Goal: Task Accomplishment & Management: Use online tool/utility

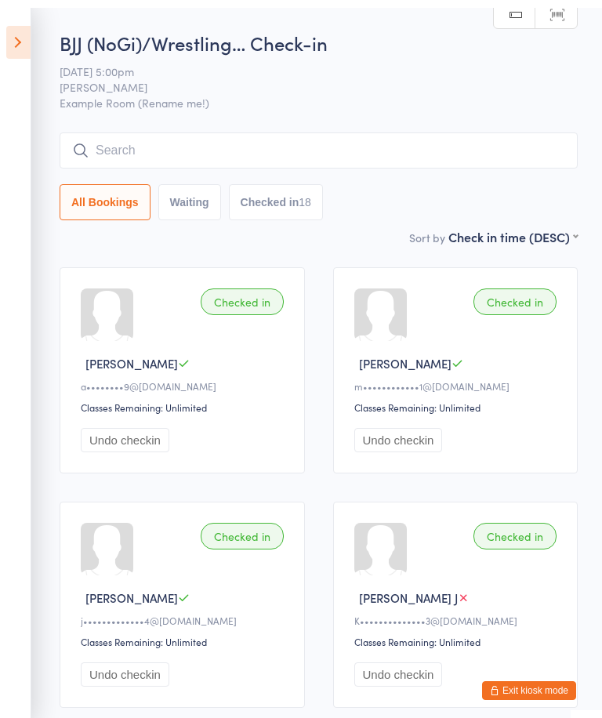
scroll to position [-4, 0]
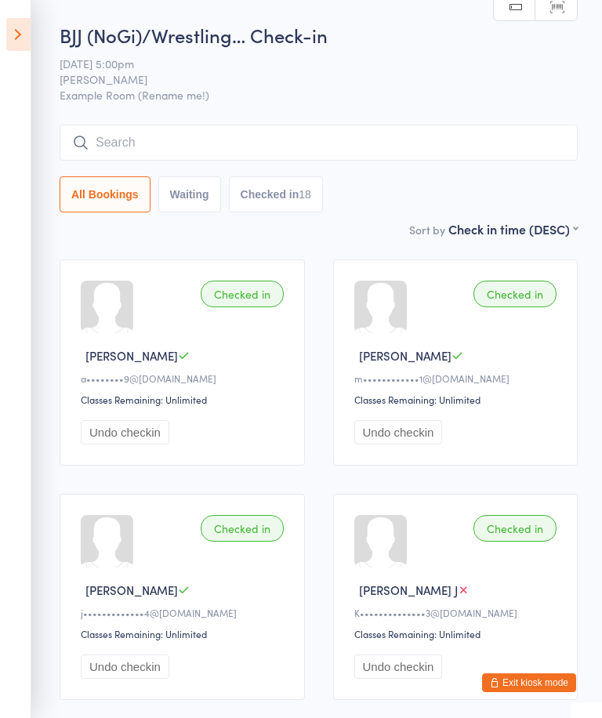
click at [399, 144] on input "search" at bounding box center [319, 143] width 518 height 36
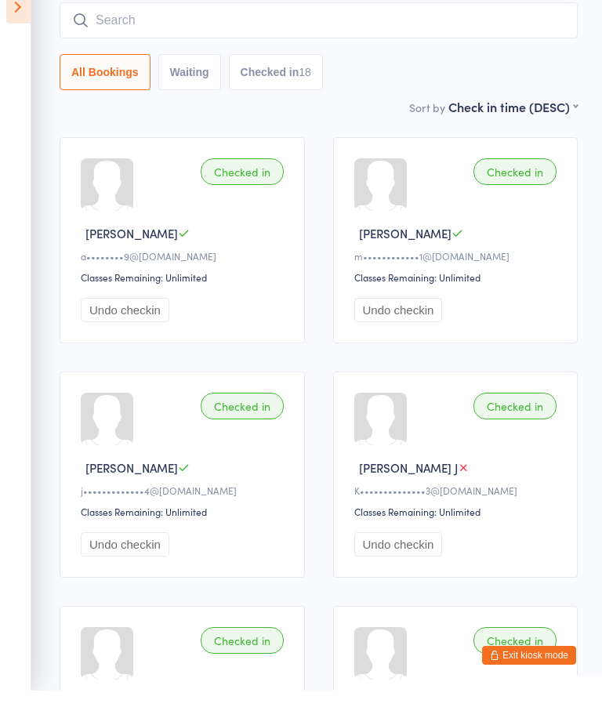
scroll to position [99, 0]
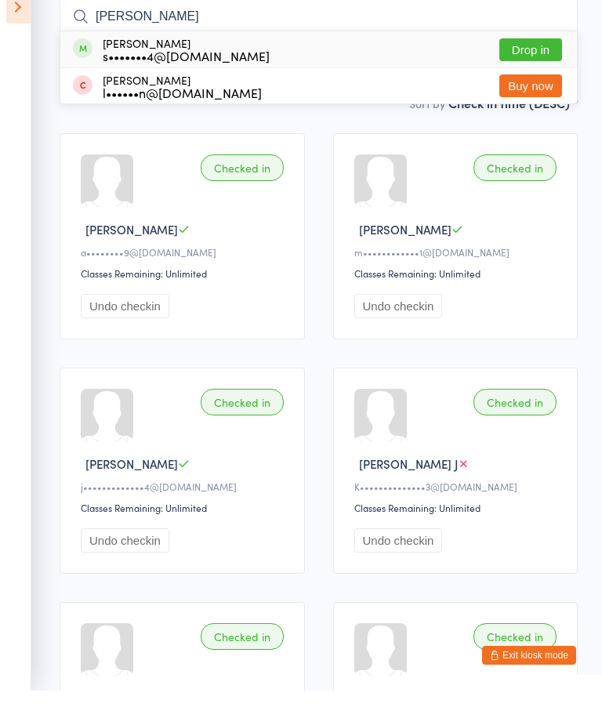
type input "[PERSON_NAME]"
click at [517, 66] on button "Drop in" at bounding box center [530, 77] width 63 height 23
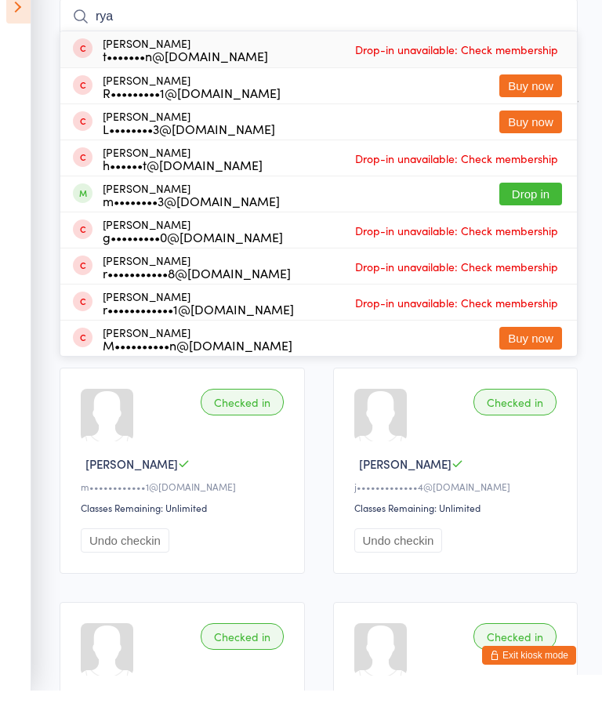
type input "rya"
click at [525, 210] on button "Drop in" at bounding box center [530, 221] width 63 height 23
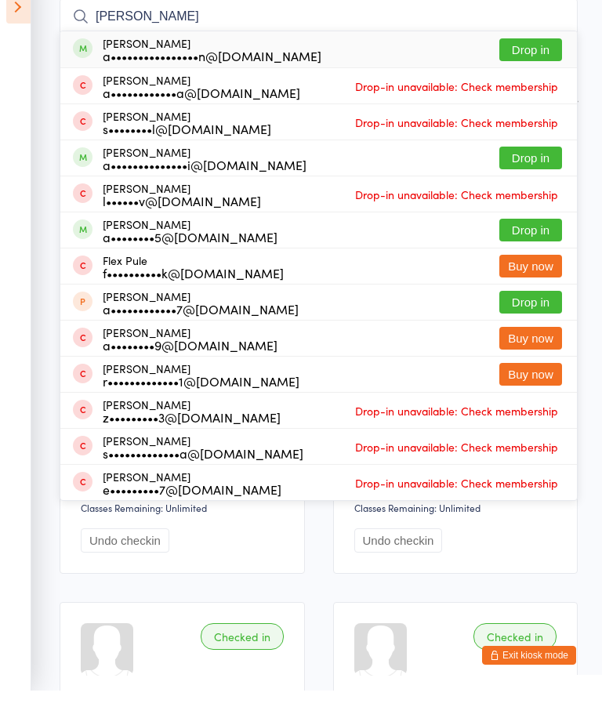
type input "[PERSON_NAME]"
click at [526, 66] on button "Drop in" at bounding box center [530, 77] width 63 height 23
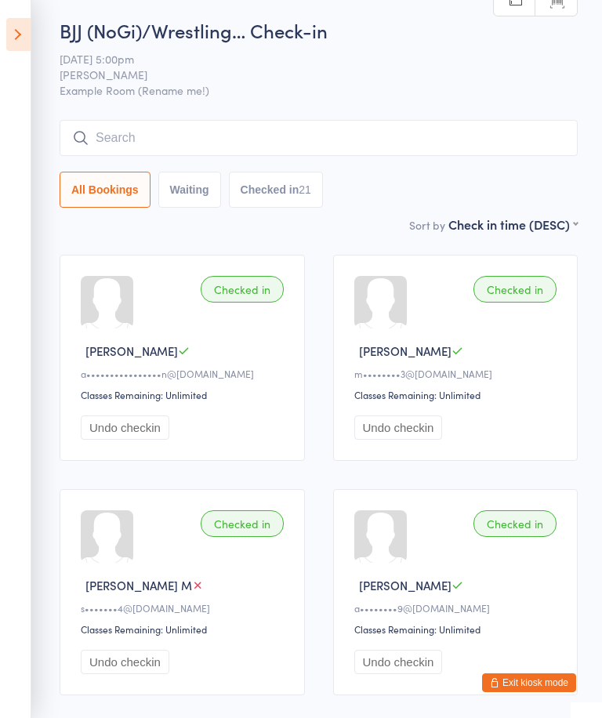
scroll to position [0, 0]
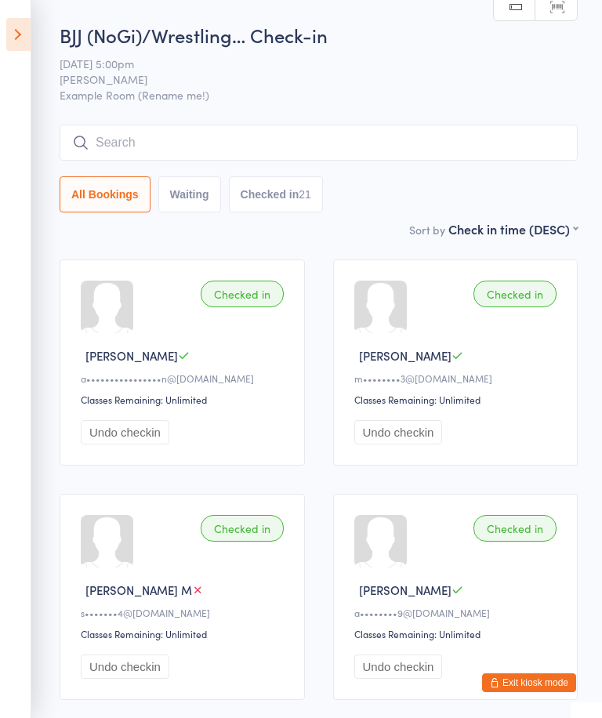
click at [274, 146] on input "search" at bounding box center [319, 143] width 518 height 36
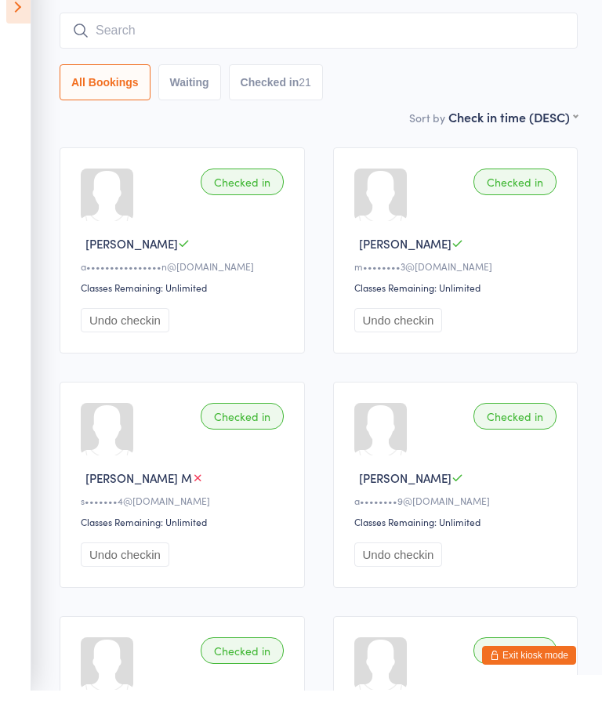
scroll to position [99, 0]
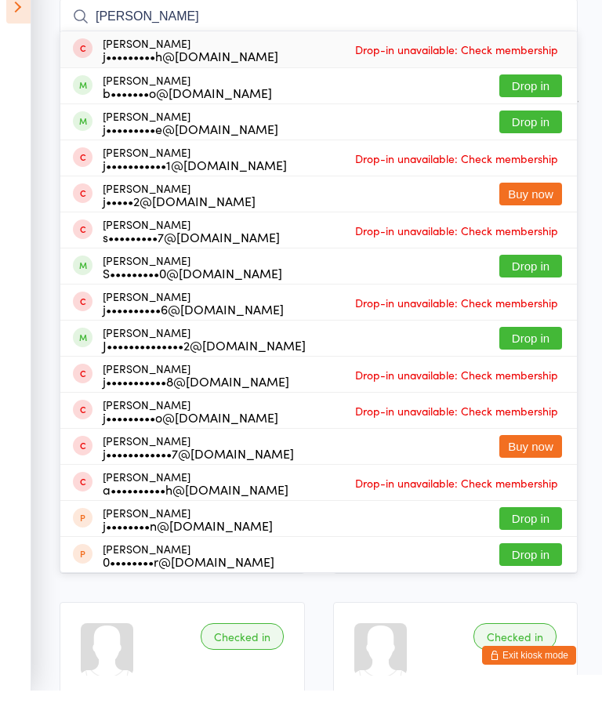
type input "[PERSON_NAME]"
click at [533, 138] on button "Drop in" at bounding box center [530, 149] width 63 height 23
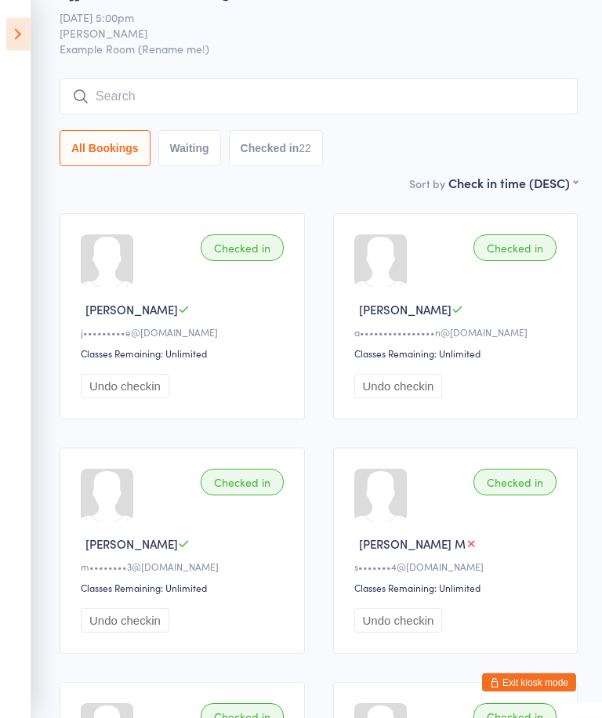
scroll to position [50, 0]
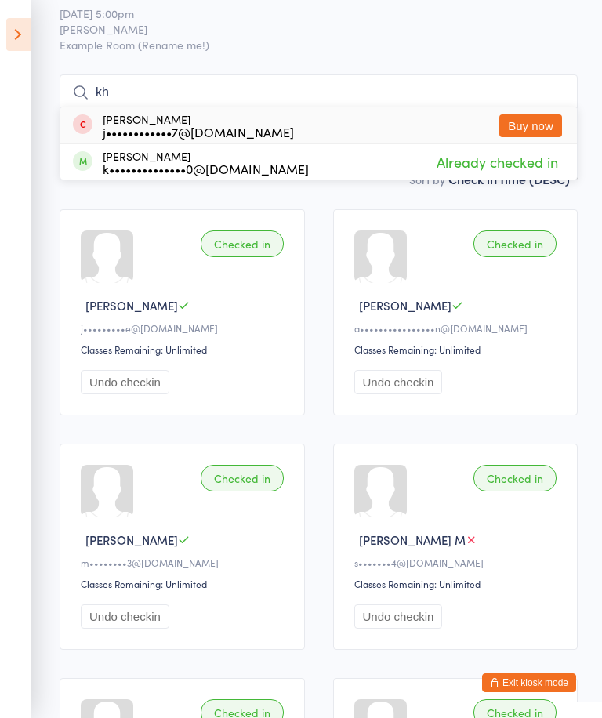
type input "k"
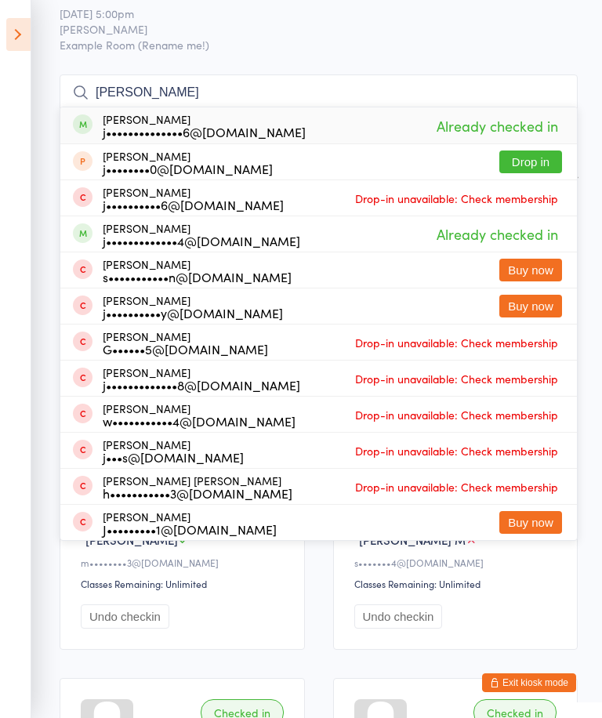
type input "[PERSON_NAME]"
click at [537, 155] on button "Drop in" at bounding box center [530, 161] width 63 height 23
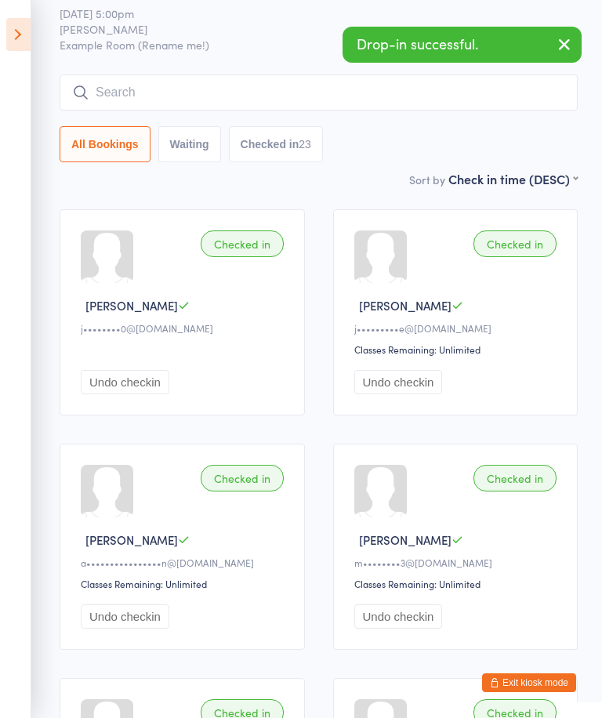
click at [196, 110] on input "search" at bounding box center [319, 92] width 518 height 36
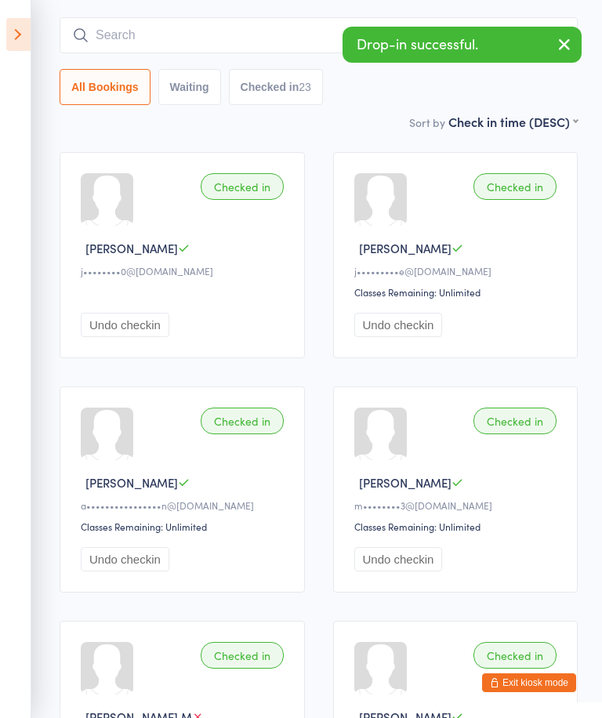
scroll to position [126, 0]
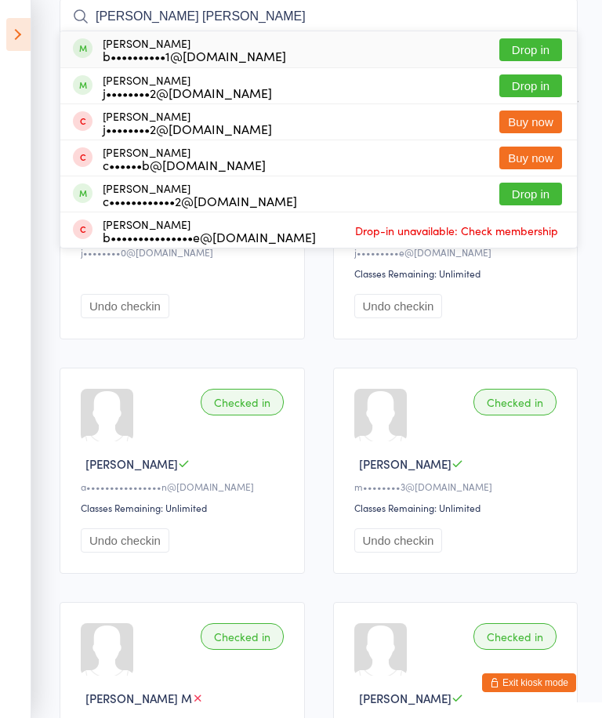
type input "[PERSON_NAME] [PERSON_NAME]"
click at [530, 50] on button "Drop in" at bounding box center [530, 49] width 63 height 23
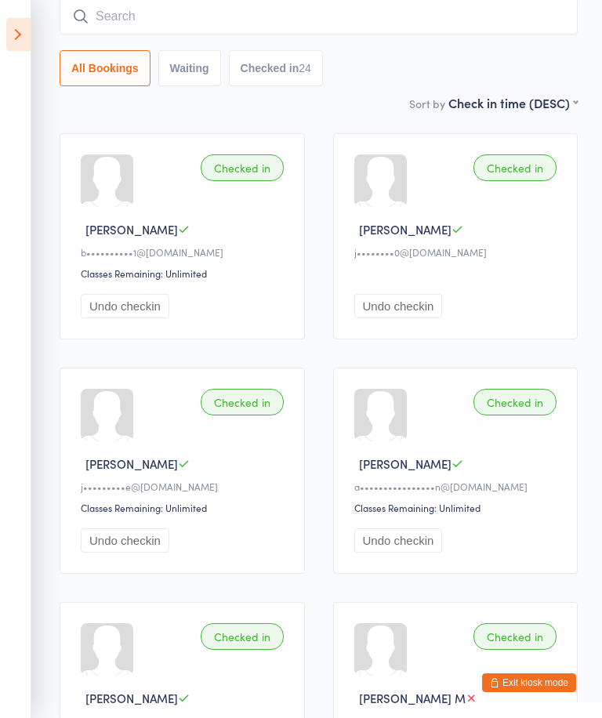
click at [386, 108] on div "Sort by Check in time (DESC) First name (ASC) First name (DESC) Last name (ASC)…" at bounding box center [319, 102] width 518 height 17
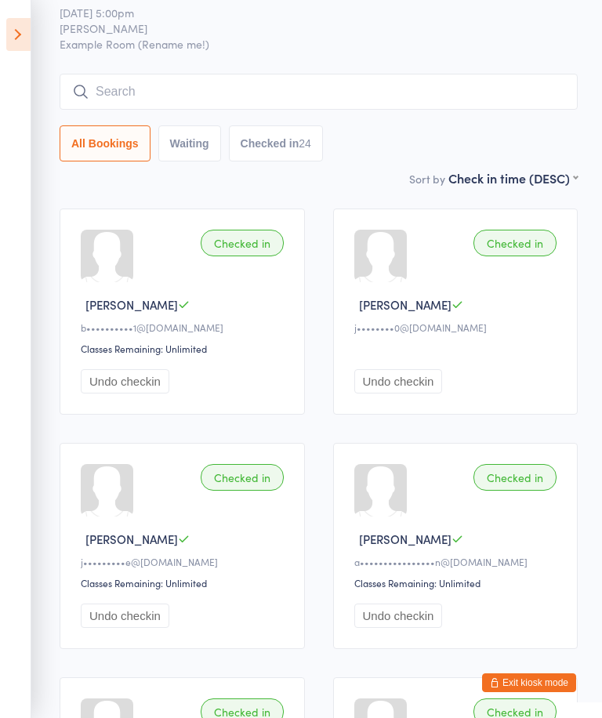
scroll to position [0, 0]
